Goal: Navigation & Orientation: Understand site structure

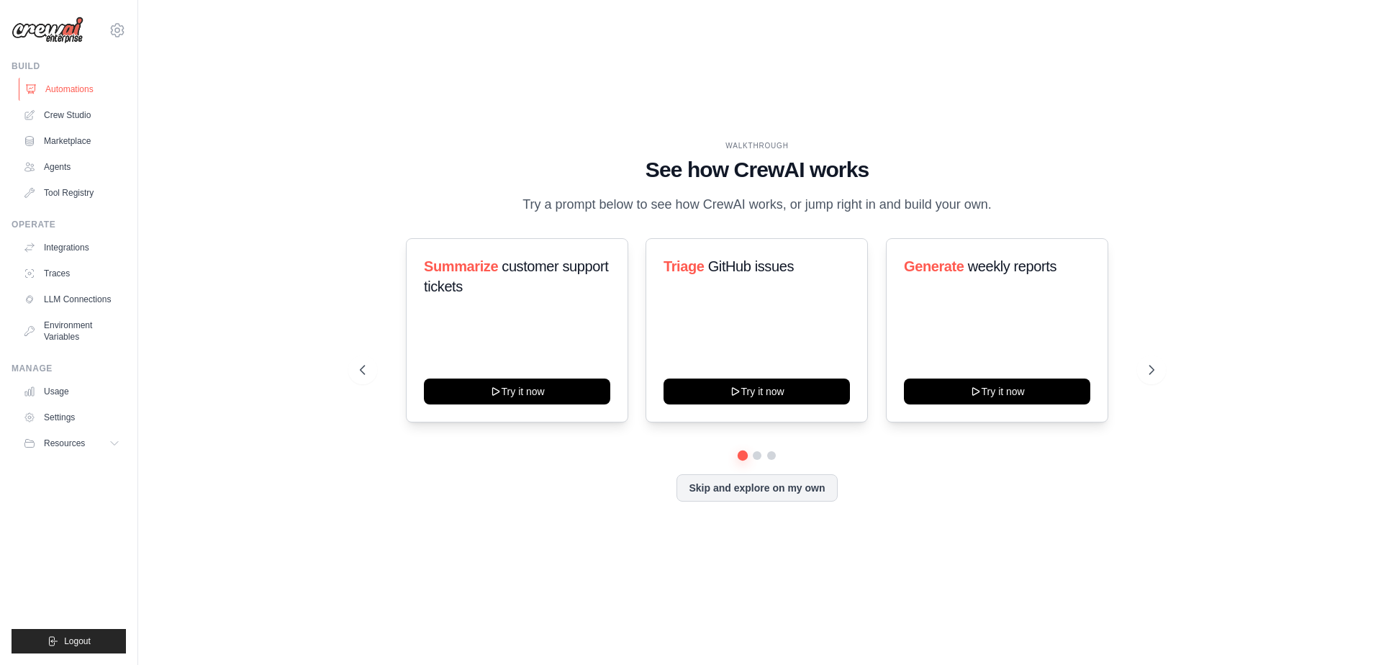
click at [78, 95] on link "Automations" at bounding box center [73, 89] width 109 height 23
click at [79, 125] on link "Crew Studio" at bounding box center [73, 115] width 109 height 23
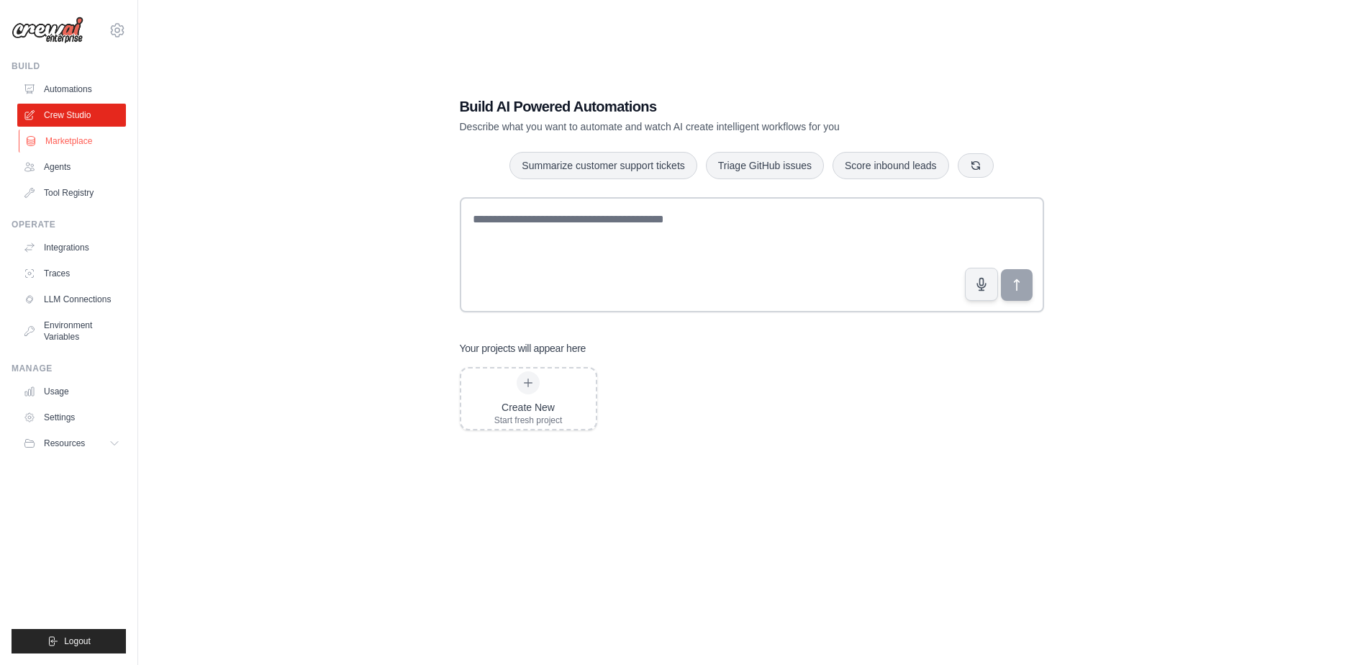
click at [77, 147] on link "Marketplace" at bounding box center [73, 141] width 109 height 23
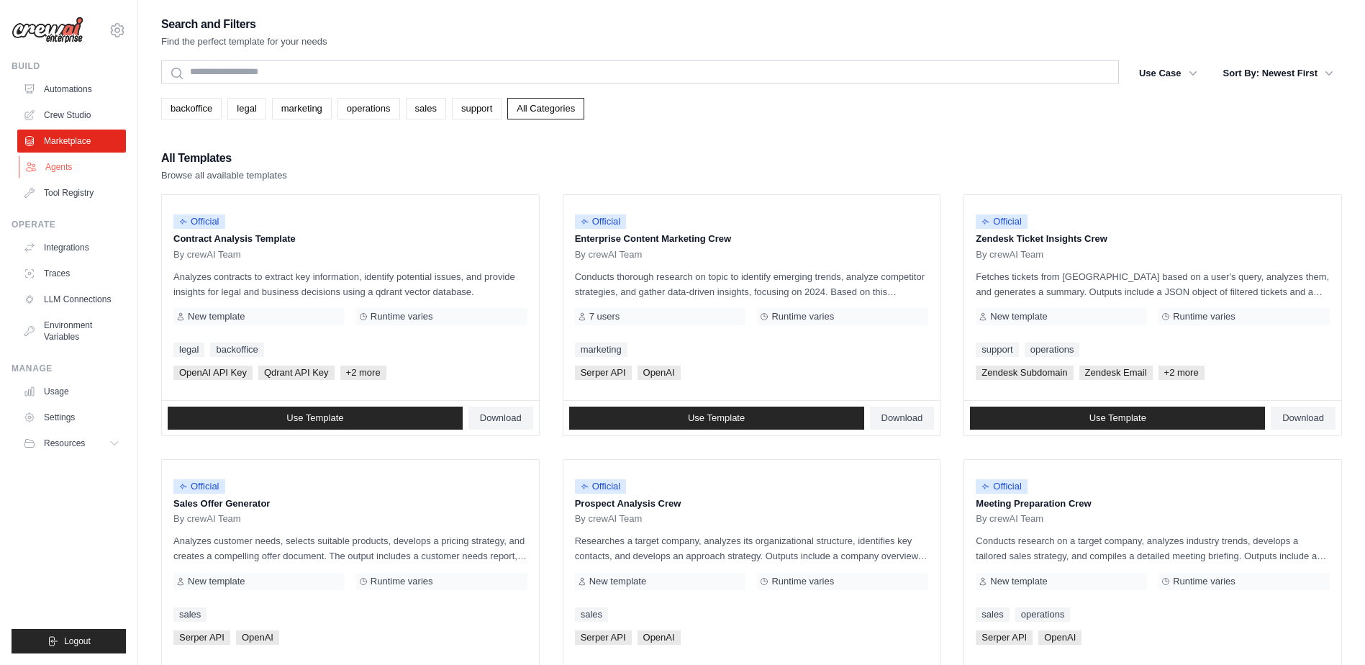
click at [76, 167] on link "Agents" at bounding box center [73, 166] width 109 height 23
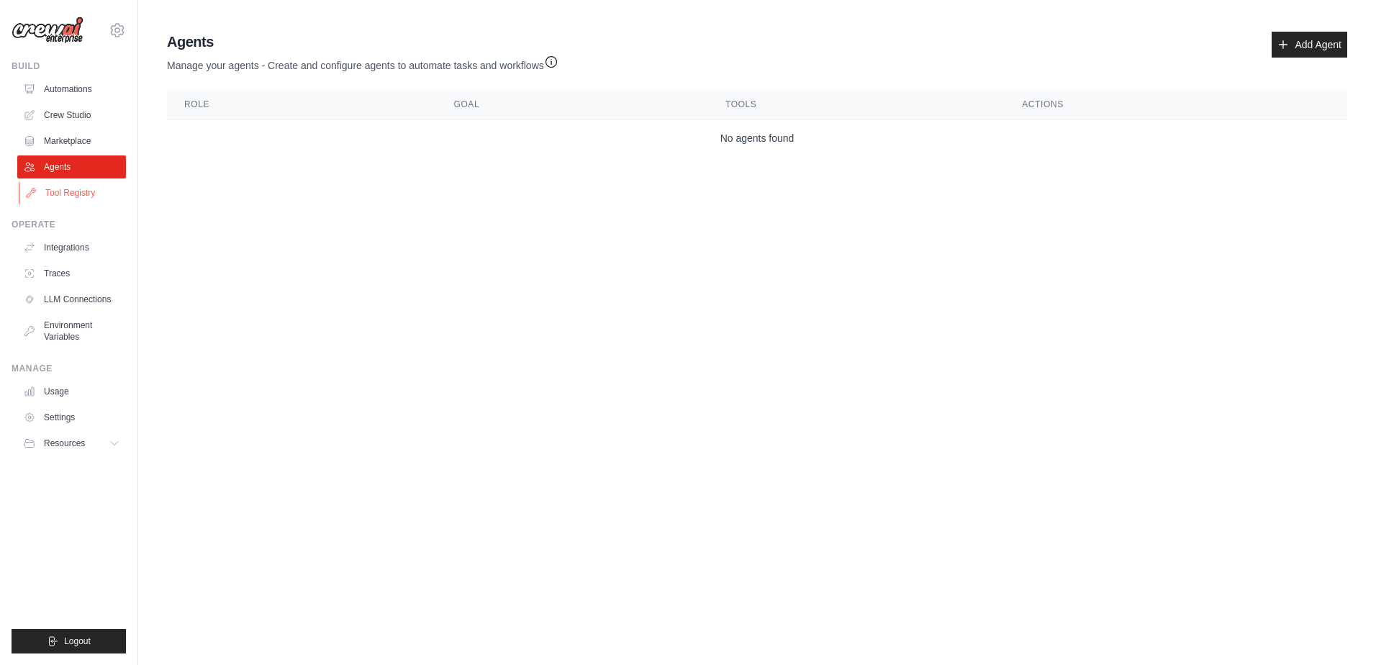
click at [83, 184] on link "Tool Registry" at bounding box center [73, 192] width 109 height 23
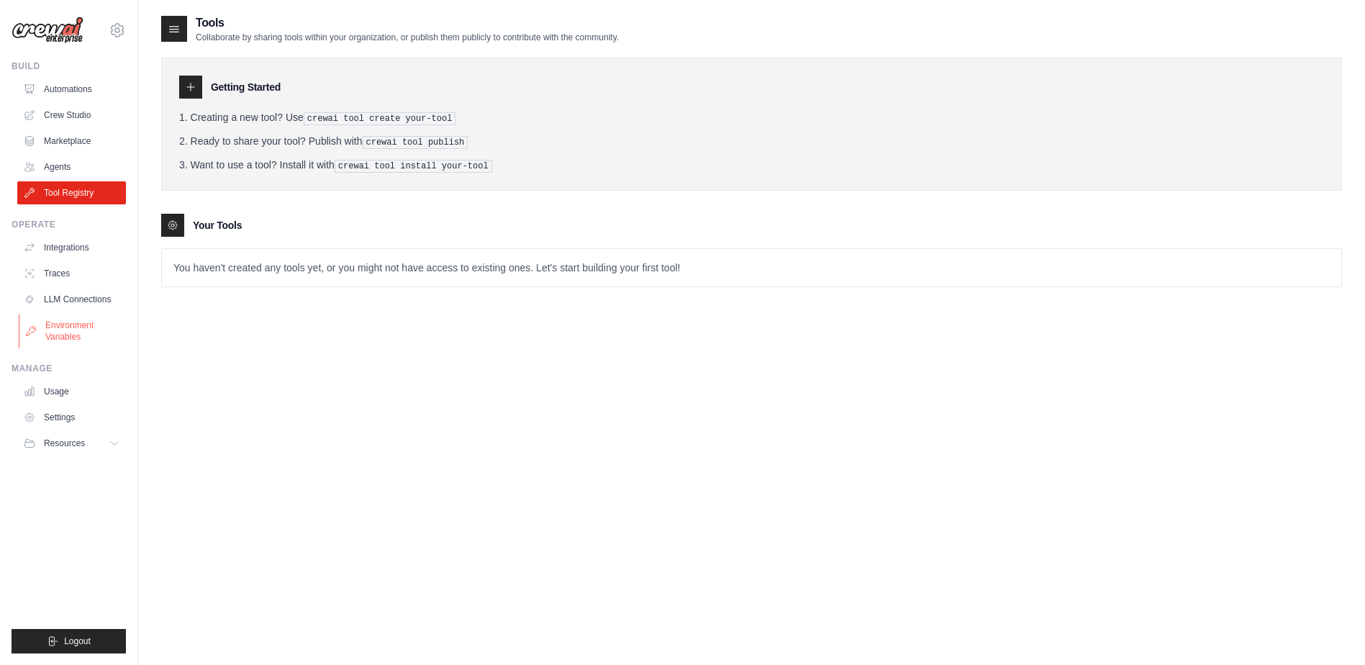
click at [65, 326] on link "Environment Variables" at bounding box center [73, 331] width 109 height 35
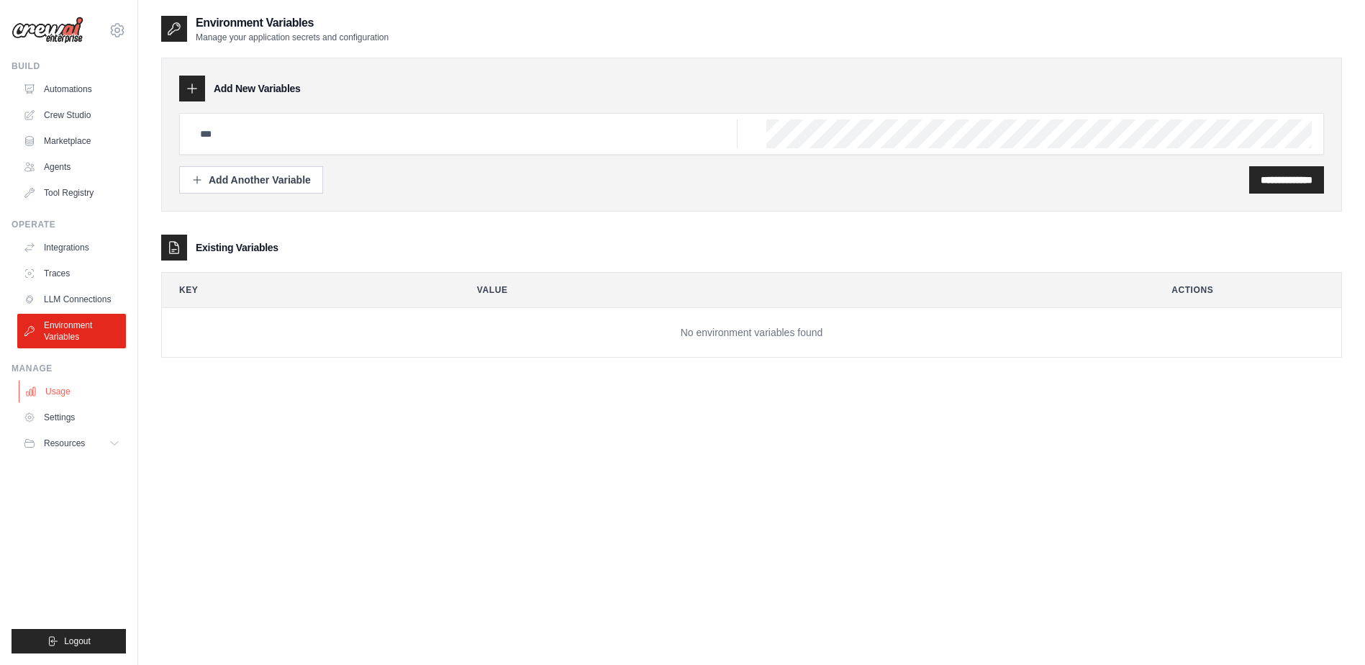
click at [94, 399] on link "Usage" at bounding box center [73, 391] width 109 height 23
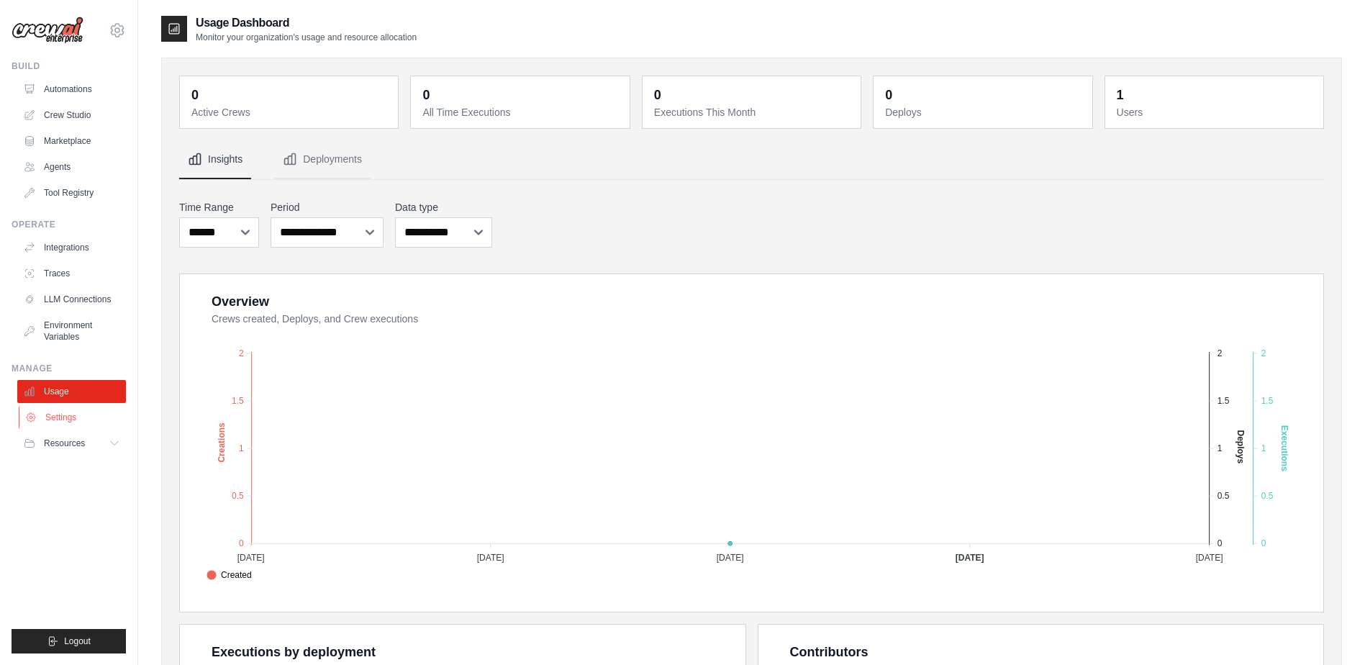
click at [84, 418] on link "Settings" at bounding box center [73, 417] width 109 height 23
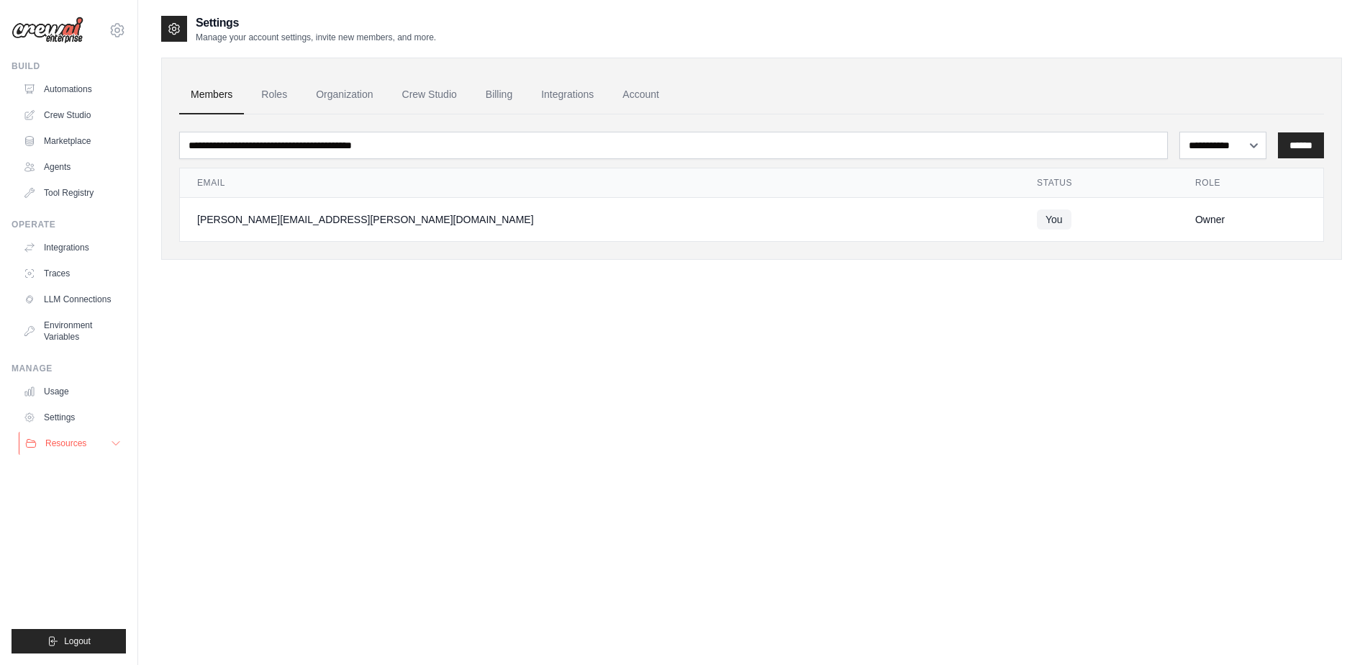
click at [78, 451] on button "Resources" at bounding box center [73, 443] width 109 height 23
click at [85, 468] on span "Documentation" at bounding box center [80, 468] width 58 height 12
click at [85, 85] on link "Automations" at bounding box center [73, 89] width 109 height 23
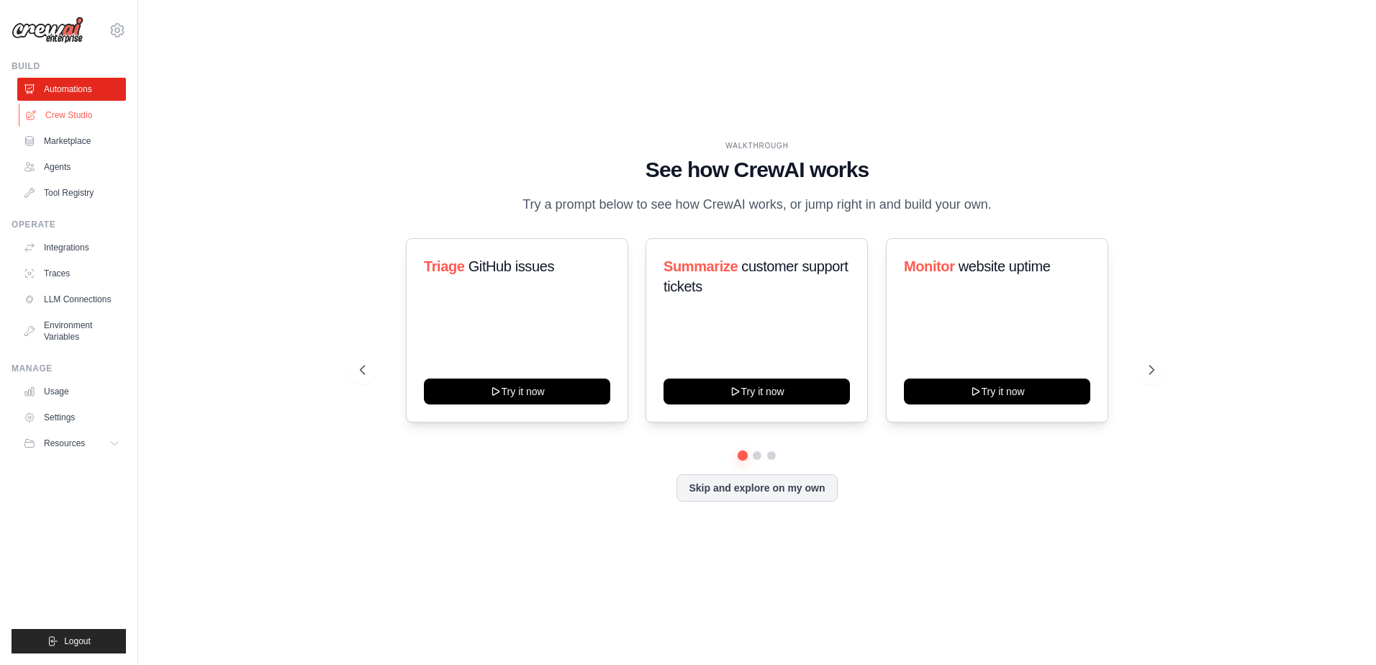
click at [83, 107] on link "Crew Studio" at bounding box center [73, 115] width 109 height 23
